Goal: Download file/media

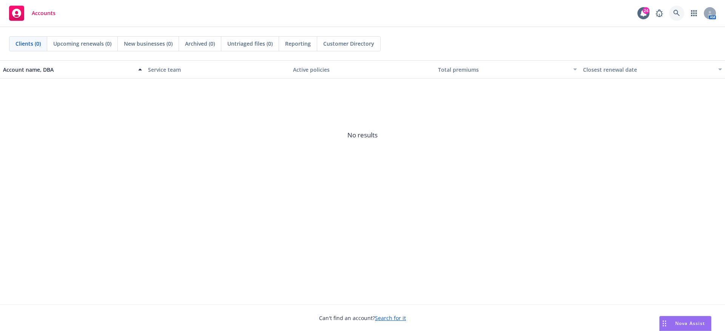
click at [673, 16] on link at bounding box center [676, 13] width 15 height 15
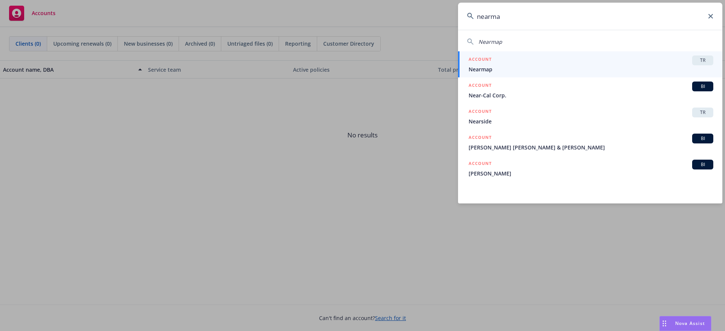
type input "nearma"
click at [495, 68] on span "Nearmap" at bounding box center [591, 69] width 245 height 8
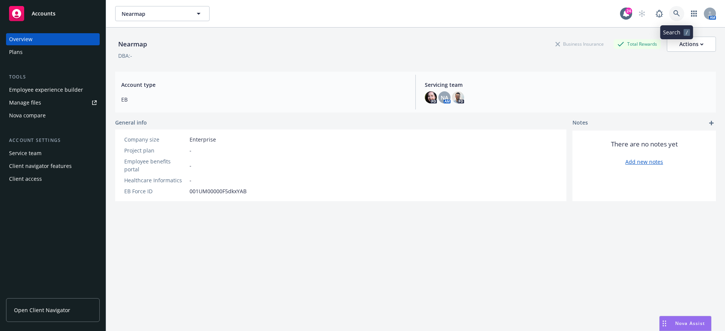
click at [676, 11] on icon at bounding box center [677, 13] width 6 height 6
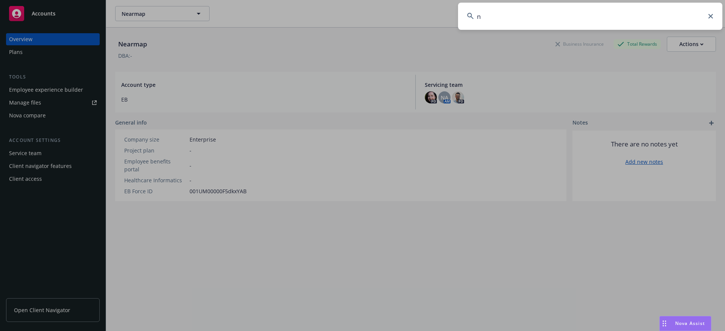
type input "ne"
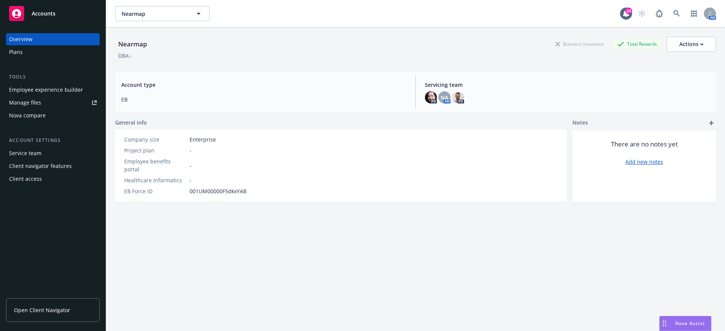
click at [19, 102] on div "Manage files" at bounding box center [25, 103] width 32 height 12
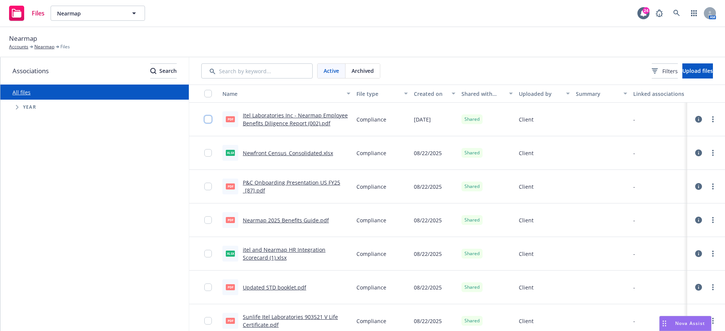
click at [209, 117] on input "checkbox" at bounding box center [208, 120] width 8 height 8
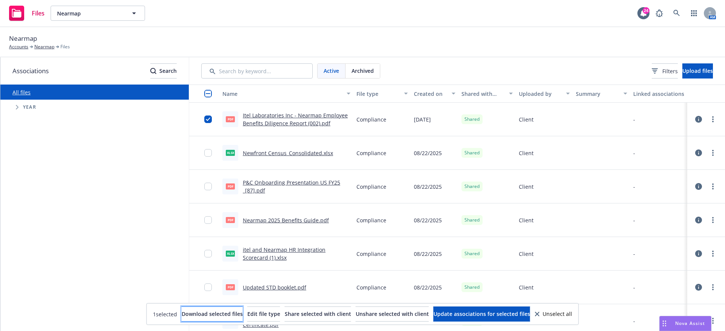
click at [182, 309] on button "Download selected files" at bounding box center [212, 314] width 61 height 15
